Goal: Find specific page/section: Find specific page/section

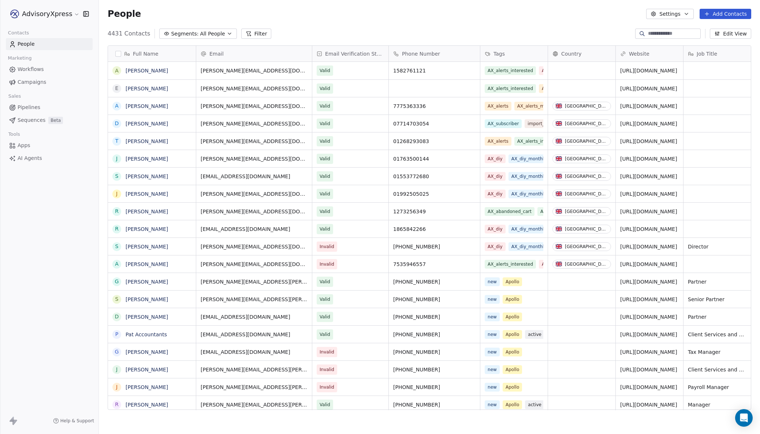
scroll to position [382, 662]
click at [28, 82] on span "Campaigns" at bounding box center [32, 82] width 29 height 8
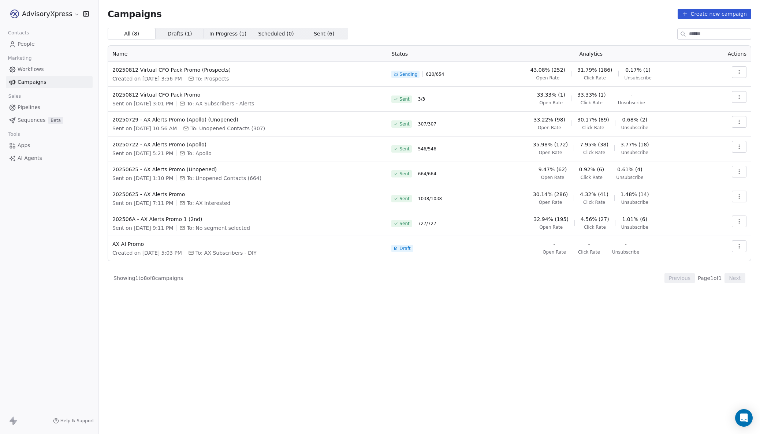
click at [26, 69] on span "Workflows" at bounding box center [31, 70] width 26 height 8
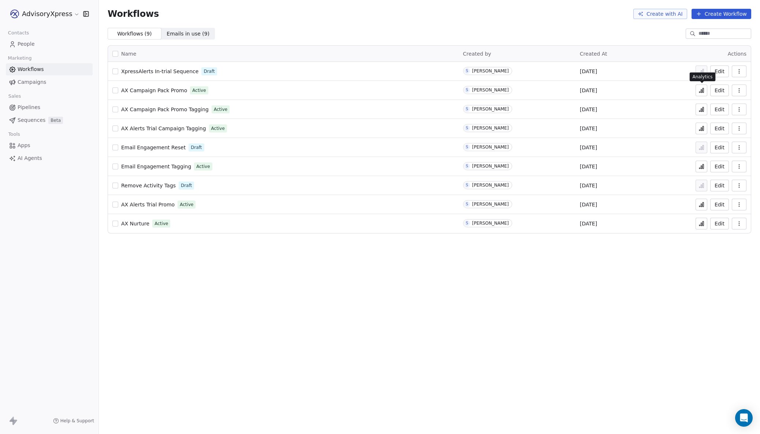
click at [699, 89] on icon at bounding box center [702, 91] width 6 height 6
click at [702, 108] on icon at bounding box center [702, 110] width 6 height 6
